Goal: Information Seeking & Learning: Learn about a topic

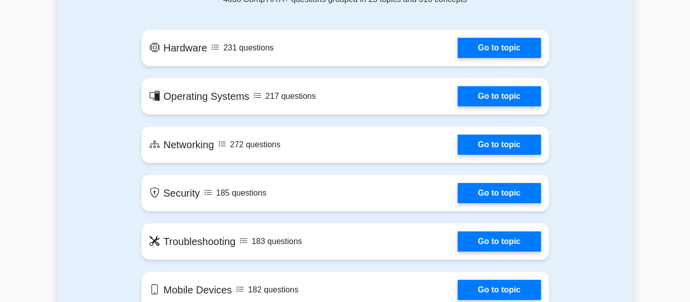
scroll to position [515, 0]
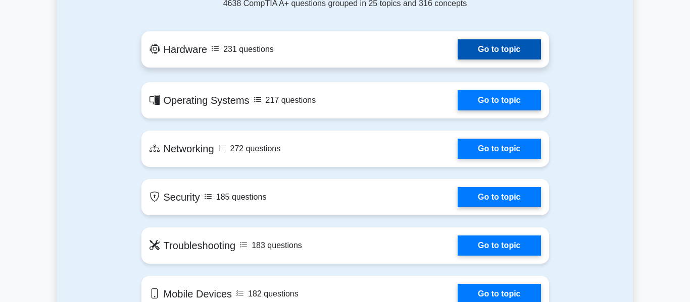
click at [457, 49] on link "Go to topic" at bounding box center [498, 49] width 83 height 20
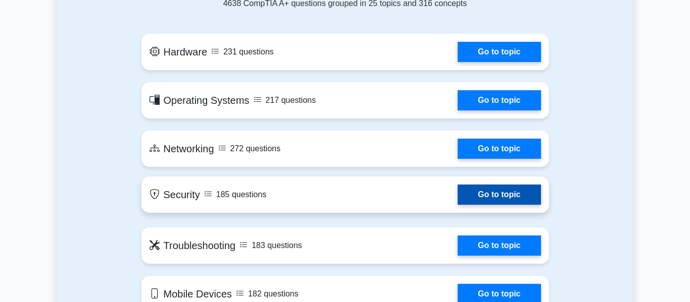
click at [494, 204] on link "Go to topic" at bounding box center [498, 195] width 83 height 20
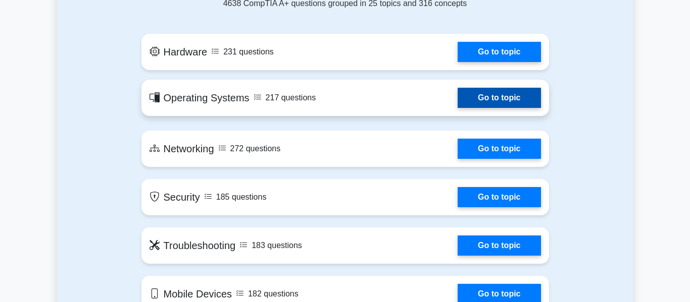
click at [479, 107] on link "Go to topic" at bounding box center [498, 98] width 83 height 20
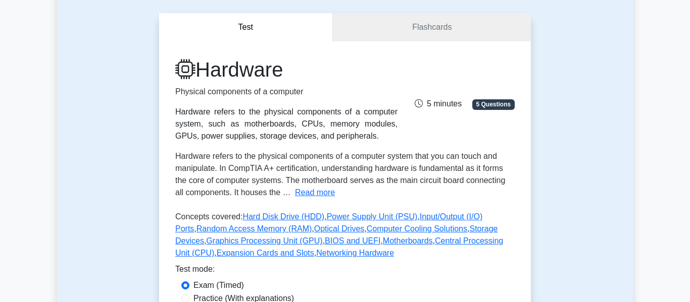
scroll to position [83, 0]
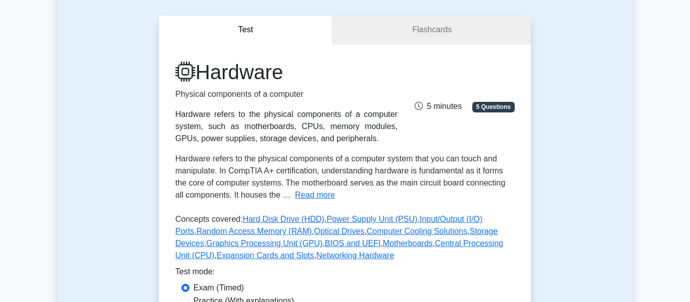
click at [436, 26] on link "Flashcards" at bounding box center [432, 30] width 198 height 29
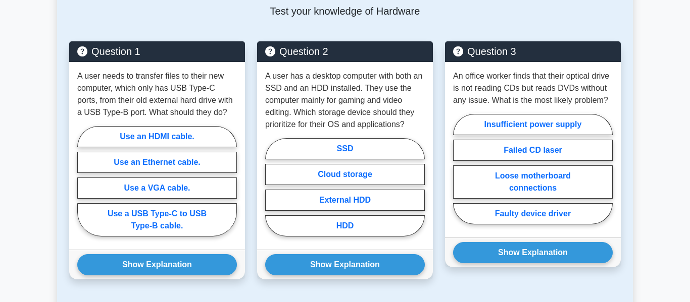
scroll to position [516, 0]
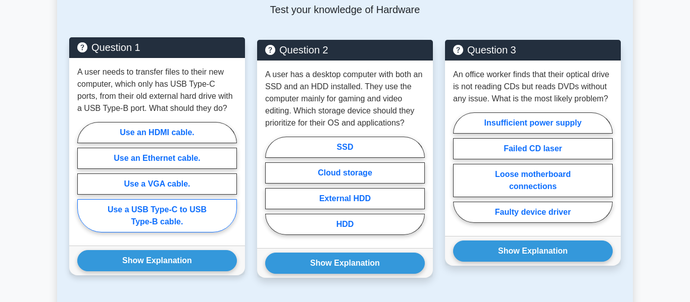
click at [184, 222] on label "Use a USB Type-C to USB Type-B cable." at bounding box center [157, 215] width 160 height 33
click at [84, 184] on input "Use a USB Type-C to USB Type-B cable." at bounding box center [80, 180] width 7 height 7
radio input "true"
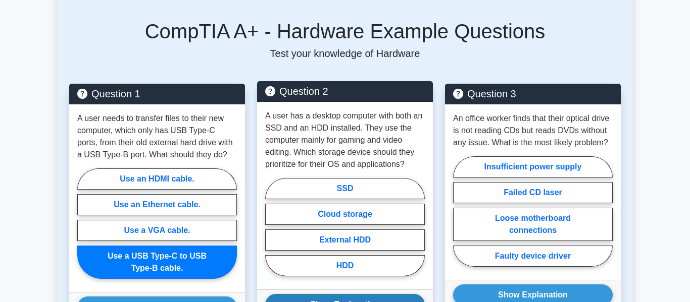
scroll to position [472, 0]
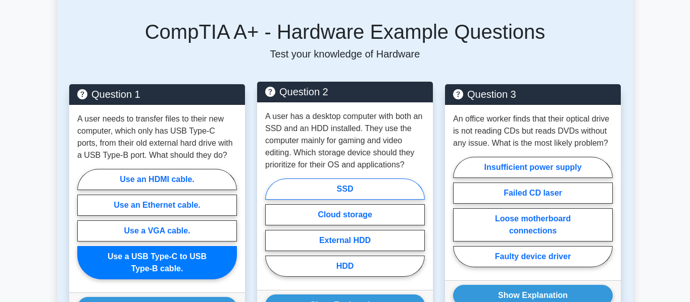
click at [337, 189] on label "SSD" at bounding box center [345, 189] width 160 height 21
click at [272, 228] on input "SSD" at bounding box center [268, 231] width 7 height 7
radio input "true"
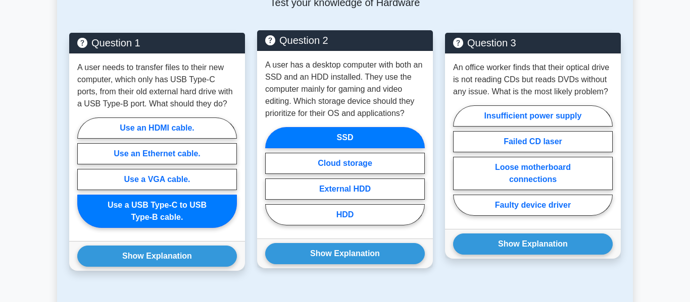
scroll to position [563, 0]
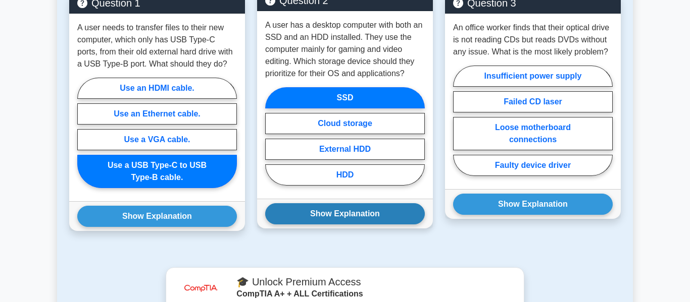
click at [350, 212] on button "Show Explanation" at bounding box center [345, 213] width 160 height 21
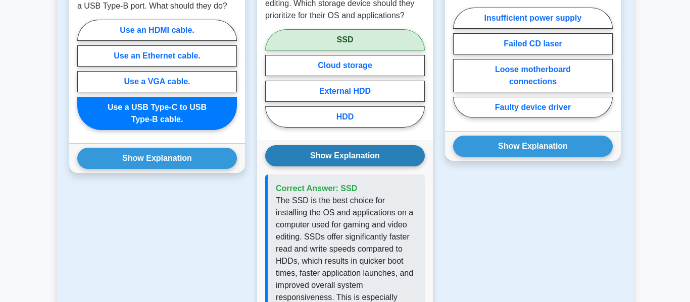
scroll to position [625, 0]
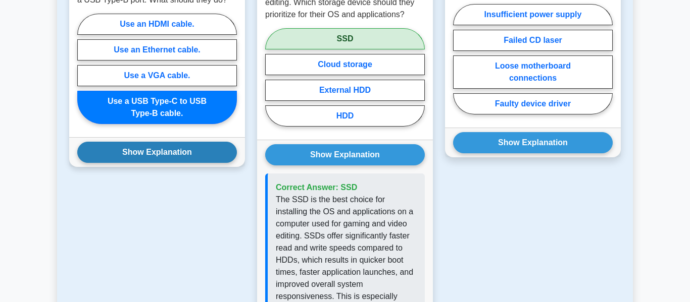
click at [159, 151] on button "Show Explanation" at bounding box center [157, 152] width 160 height 21
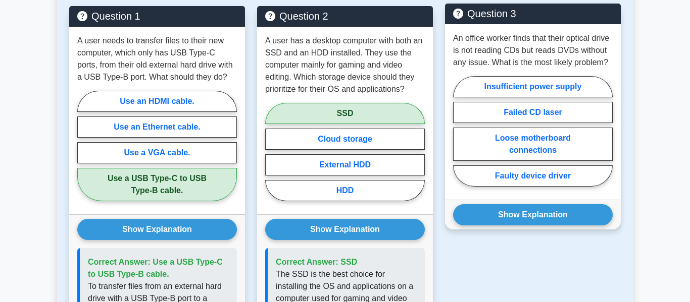
scroll to position [550, 0]
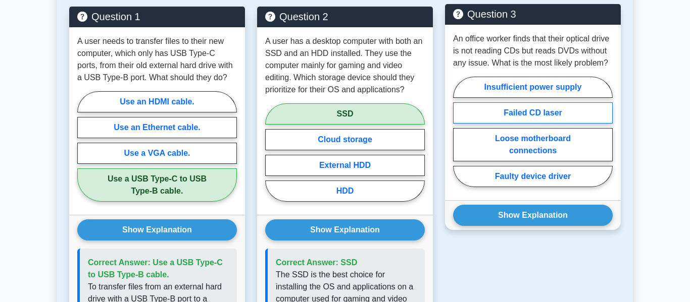
click at [552, 115] on label "Failed CD laser" at bounding box center [533, 112] width 160 height 21
click at [459, 132] on input "Failed CD laser" at bounding box center [456, 135] width 7 height 7
radio input "true"
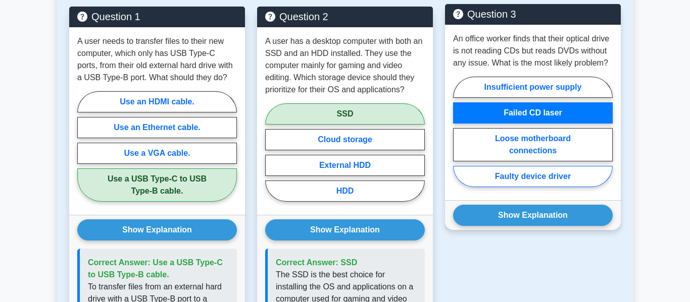
click at [548, 185] on label "Faulty device driver" at bounding box center [533, 176] width 160 height 21
click at [459, 138] on input "Faulty device driver" at bounding box center [456, 135] width 7 height 7
radio input "true"
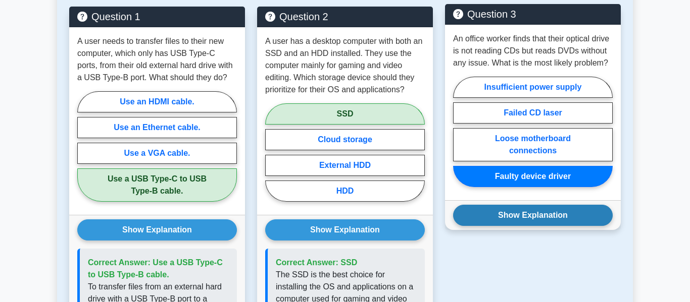
click at [544, 215] on button "Show Explanation" at bounding box center [533, 215] width 160 height 21
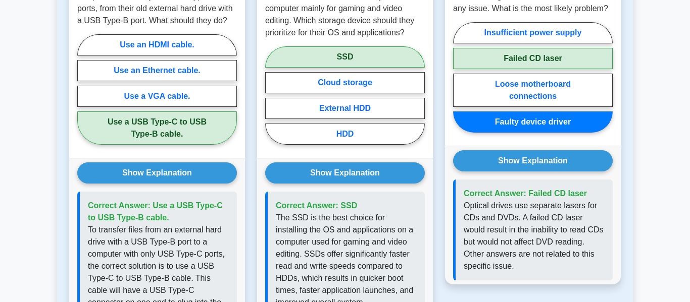
scroll to position [604, 0]
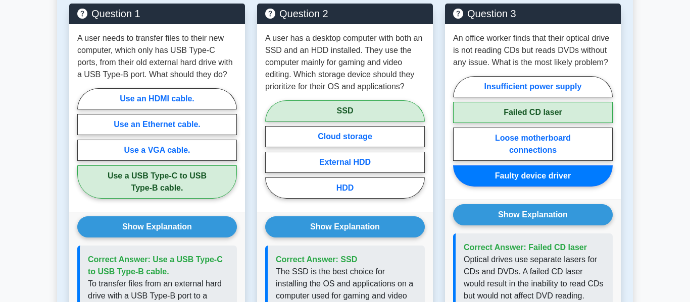
click at [638, 90] on main "Back to CompTIA A+ (CompTIA A+) Test Flashcards Hardware Physical components of…" at bounding box center [345, 220] width 690 height 1481
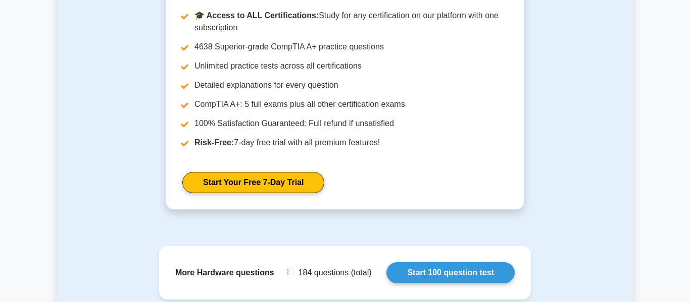
scroll to position [1323, 0]
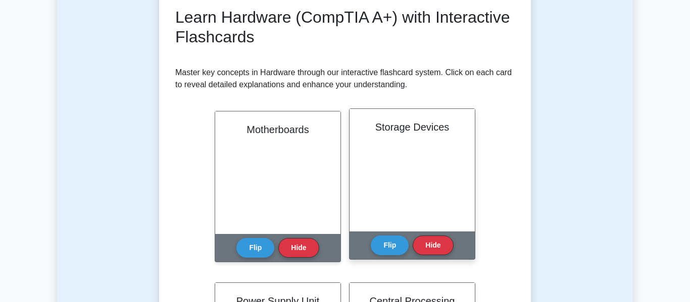
scroll to position [43, 0]
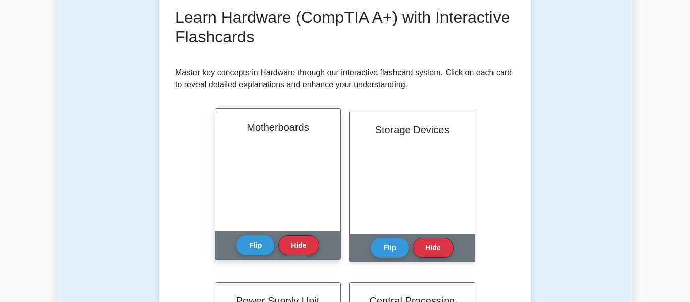
click at [301, 211] on div "Motherboards" at bounding box center [277, 170] width 125 height 123
click at [250, 254] on button "Flip" at bounding box center [255, 245] width 38 height 20
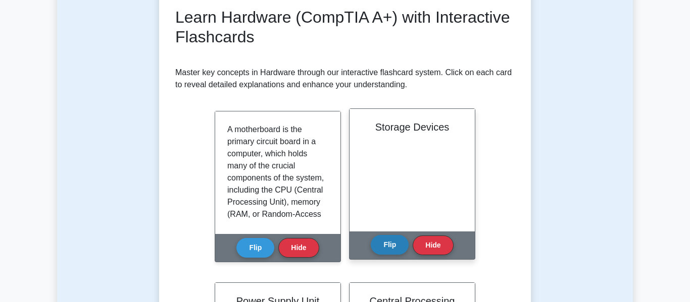
click at [387, 242] on button "Flip" at bounding box center [390, 245] width 38 height 20
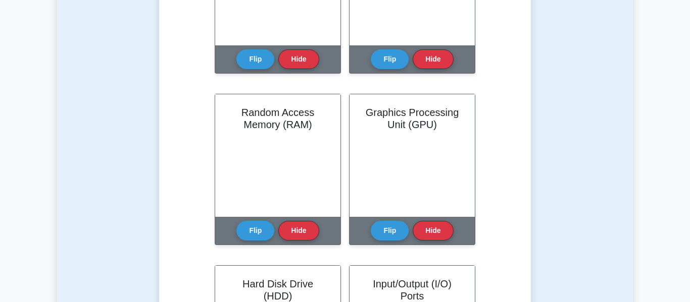
scroll to position [505, 0]
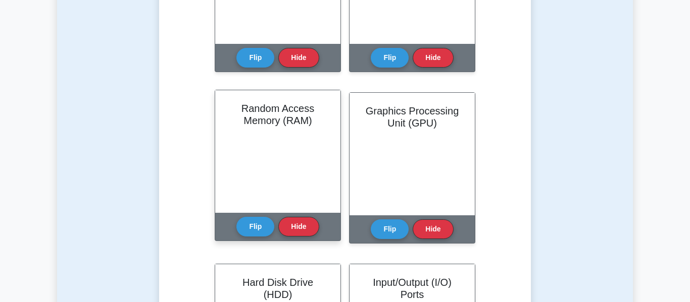
click at [275, 233] on div "Flip Hide" at bounding box center [277, 227] width 82 height 28
click at [253, 228] on button "Flip" at bounding box center [255, 227] width 38 height 20
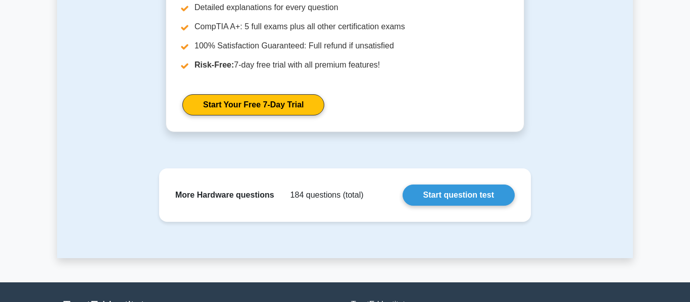
scroll to position [1608, 0]
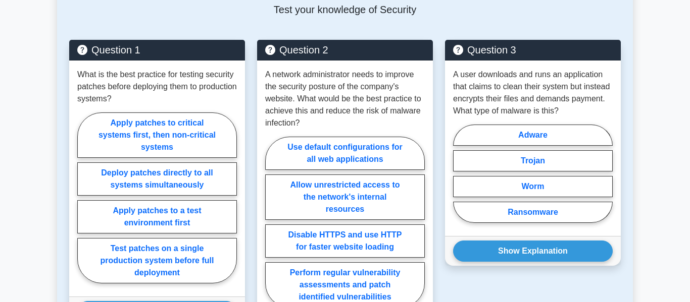
scroll to position [521, 0]
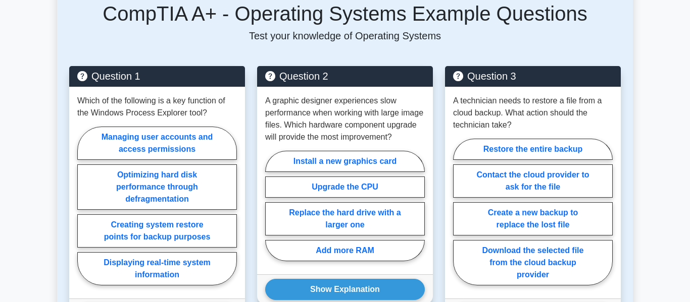
scroll to position [479, 0]
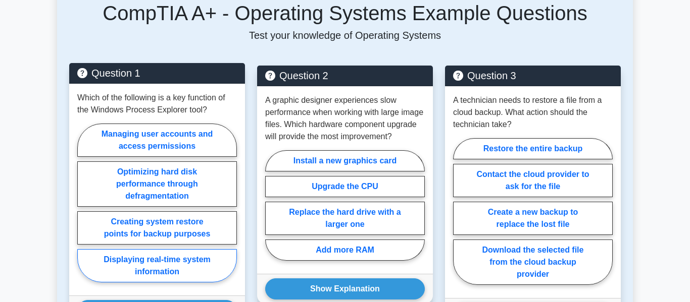
click at [208, 262] on label "Displaying real-time system information" at bounding box center [157, 265] width 160 height 33
click at [84, 209] on input "Displaying real-time system information" at bounding box center [80, 206] width 7 height 7
radio input "true"
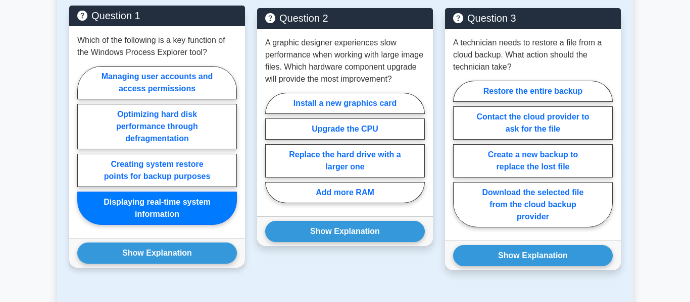
scroll to position [538, 0]
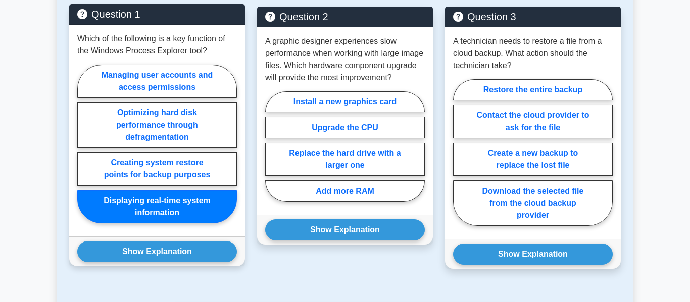
click at [186, 213] on label "Displaying real-time system information" at bounding box center [157, 206] width 160 height 33
click at [84, 150] on input "Displaying real-time system information" at bounding box center [80, 147] width 7 height 7
click at [201, 96] on label "Managing user accounts and access permissions" at bounding box center [157, 81] width 160 height 33
click at [84, 144] on input "Managing user accounts and access permissions" at bounding box center [80, 147] width 7 height 7
radio input "true"
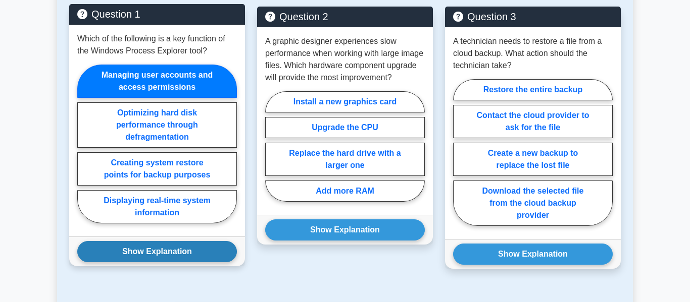
click at [220, 243] on button "Show Explanation" at bounding box center [157, 251] width 160 height 21
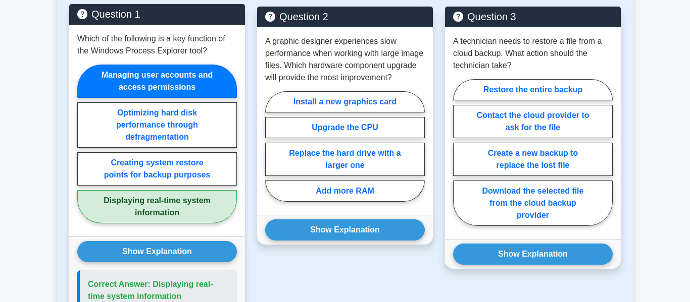
scroll to position [542, 0]
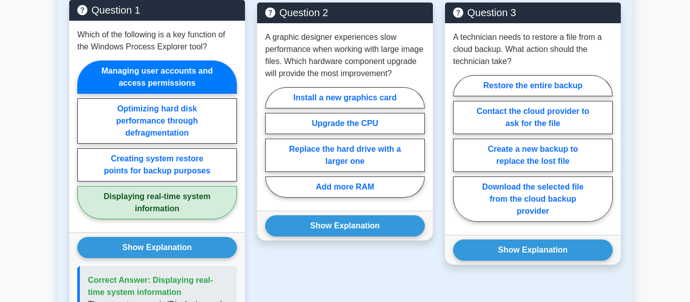
click at [199, 209] on label "Displaying real-time system information" at bounding box center [157, 202] width 160 height 33
click at [84, 146] on input "Displaying real-time system information" at bounding box center [80, 143] width 7 height 7
radio input "true"
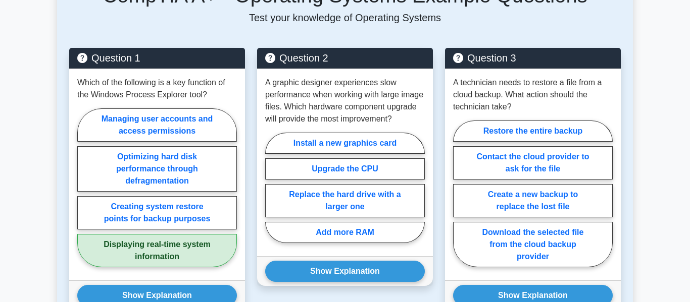
scroll to position [496, 0]
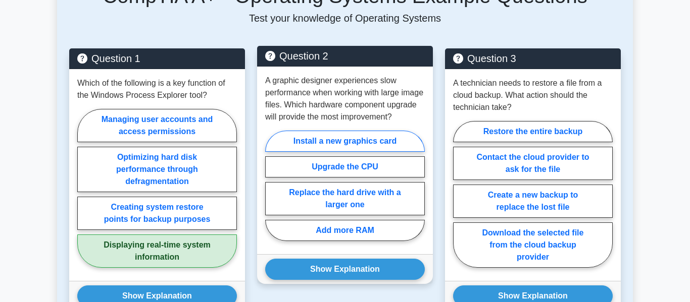
click at [382, 143] on label "Install a new graphics card" at bounding box center [345, 141] width 160 height 21
click at [272, 186] on input "Install a new graphics card" at bounding box center [268, 189] width 7 height 7
radio input "true"
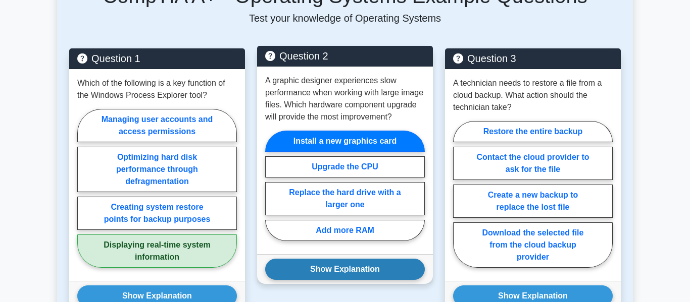
click at [358, 269] on button "Show Explanation" at bounding box center [345, 269] width 160 height 21
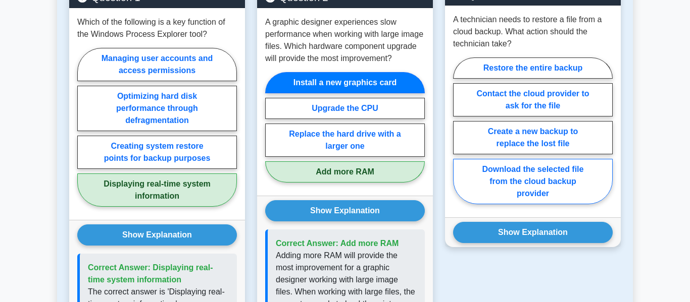
scroll to position [559, 0]
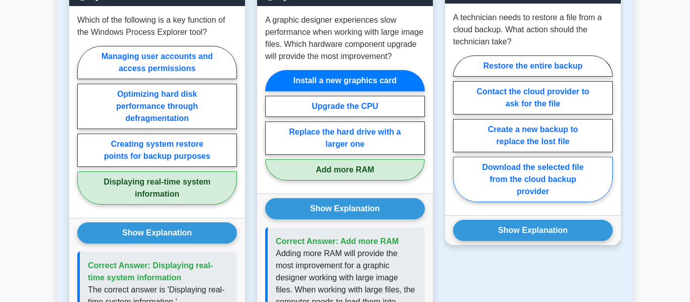
click at [571, 170] on label "Download the selected file from the cloud backup provider" at bounding box center [533, 179] width 160 height 45
click at [459, 135] on input "Download the selected file from the cloud backup provider" at bounding box center [456, 132] width 7 height 7
radio input "true"
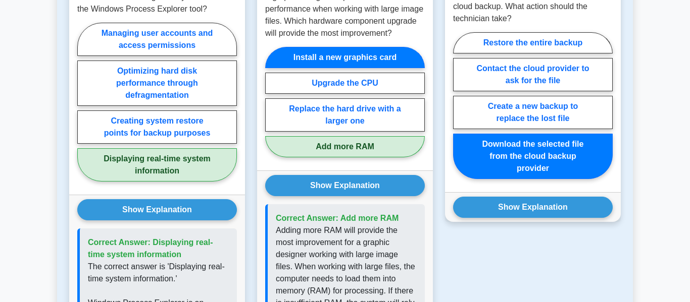
scroll to position [583, 0]
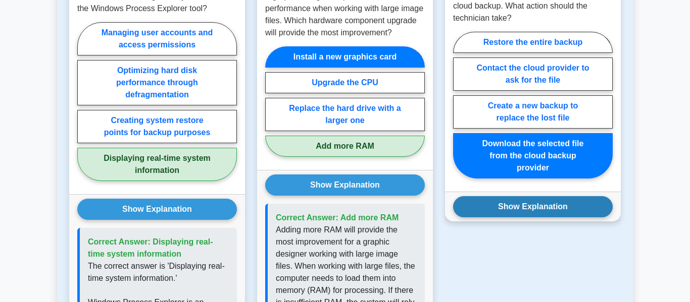
click at [559, 200] on button "Show Explanation" at bounding box center [533, 206] width 160 height 21
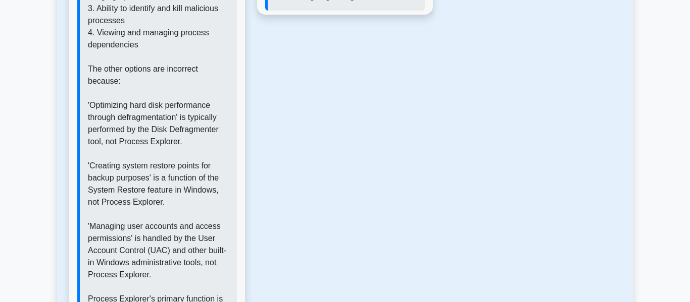
scroll to position [752, 0]
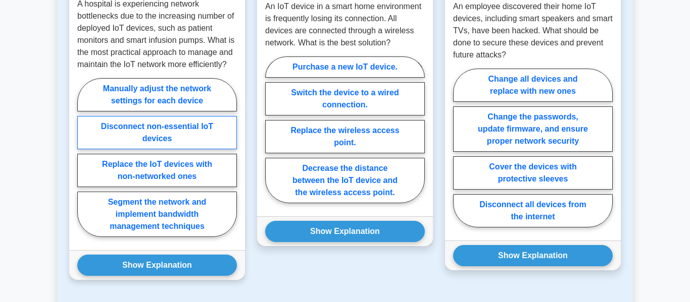
scroll to position [609, 0]
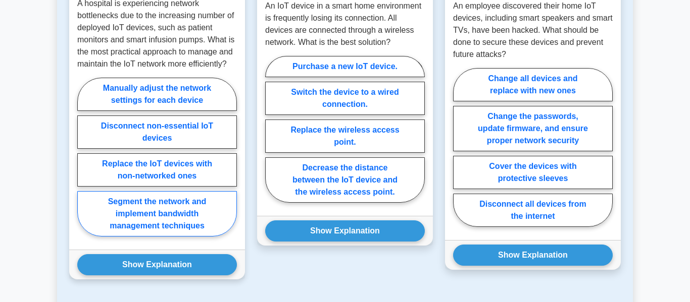
click at [166, 206] on label "Segment the network and implement bandwidth management techniques" at bounding box center [157, 213] width 160 height 45
click at [84, 164] on input "Segment the network and implement bandwidth management techniques" at bounding box center [80, 160] width 7 height 7
radio input "true"
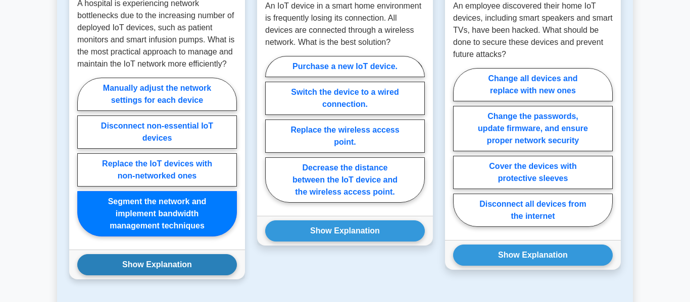
click at [149, 261] on button "Show Explanation" at bounding box center [157, 264] width 160 height 21
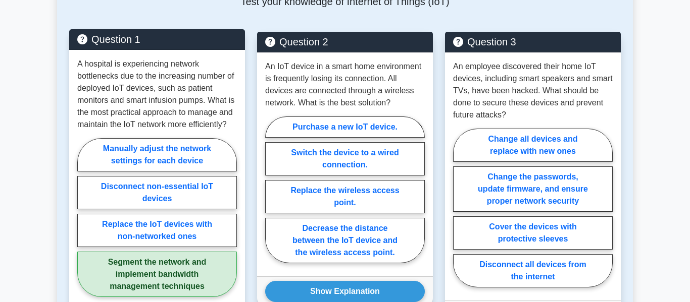
scroll to position [543, 0]
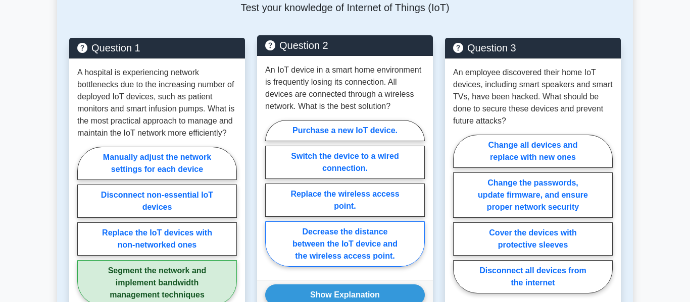
click at [334, 241] on label "Decrease the distance between the IoT device and the wireless access point." at bounding box center [345, 244] width 160 height 45
click at [272, 200] on input "Decrease the distance between the IoT device and the wireless access point." at bounding box center [268, 196] width 7 height 7
radio input "true"
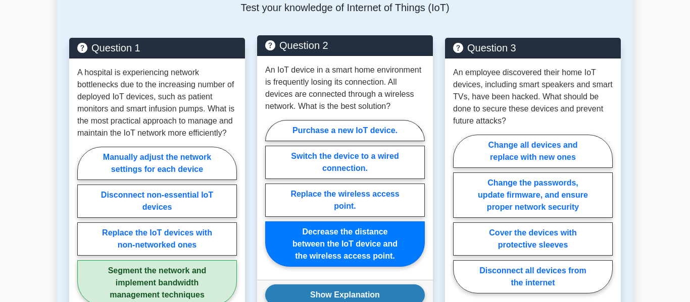
click at [333, 294] on button "Show Explanation" at bounding box center [345, 295] width 160 height 21
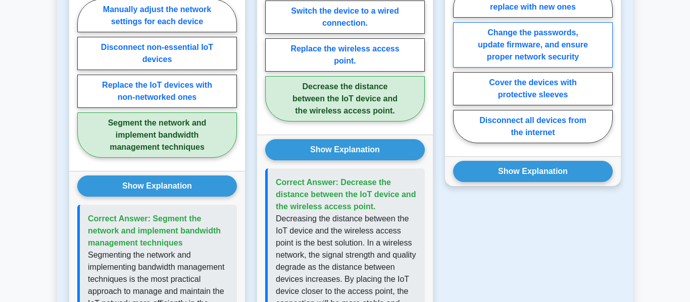
scroll to position [697, 0]
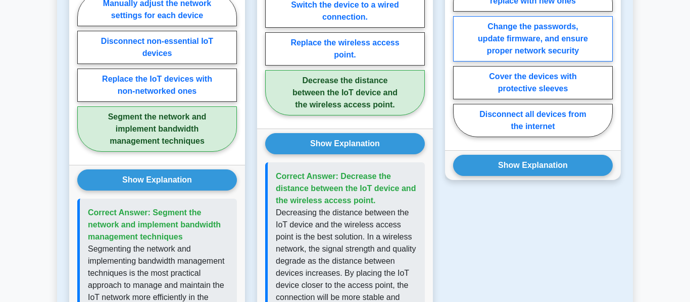
click at [550, 38] on label "Change the passwords, update firmware, and ensure proper network security" at bounding box center [533, 38] width 160 height 45
click at [459, 58] on input "Change the passwords, update firmware, and ensure proper network security" at bounding box center [456, 61] width 7 height 7
radio input "true"
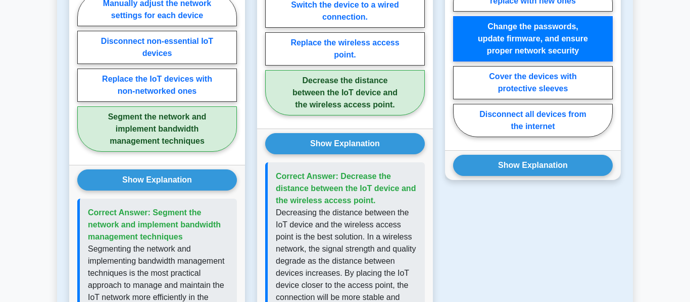
click at [519, 148] on div "An employee discovered their home IoT devices, including smart speakers and sma…" at bounding box center [533, 26] width 176 height 248
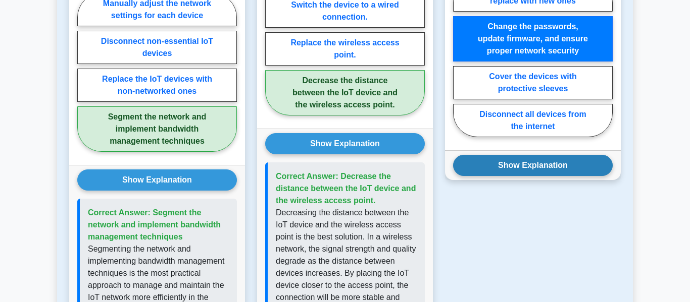
click at [514, 168] on button "Show Explanation" at bounding box center [533, 165] width 160 height 21
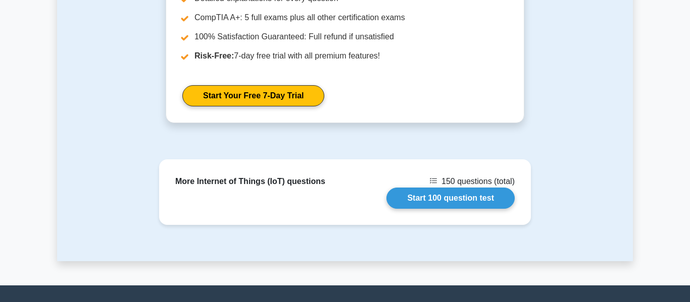
scroll to position [1541, 0]
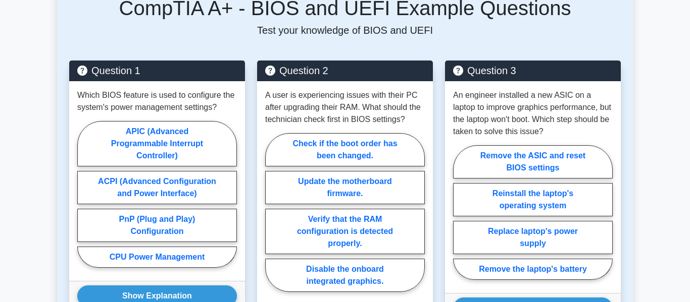
scroll to position [521, 0]
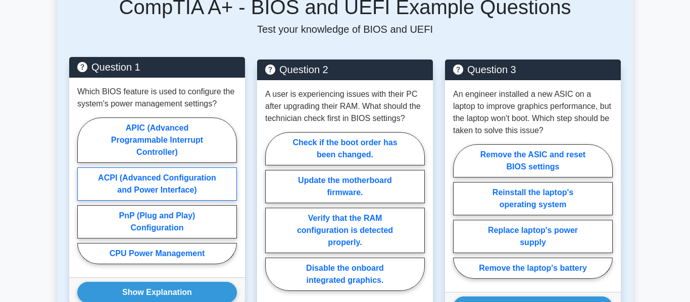
click at [154, 187] on label "ACPI (Advanced Configuration and Power Interface)" at bounding box center [157, 184] width 160 height 33
click at [84, 191] on input "ACPI (Advanced Configuration and Power Interface)" at bounding box center [80, 194] width 7 height 7
radio input "true"
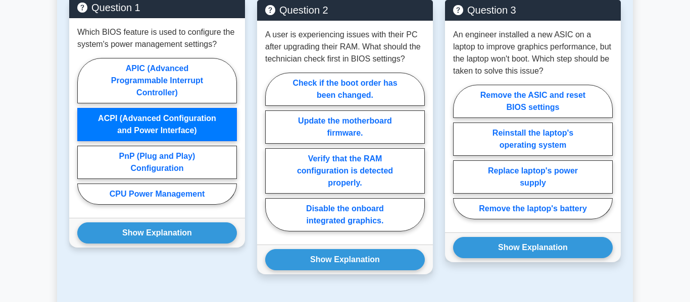
scroll to position [583, 0]
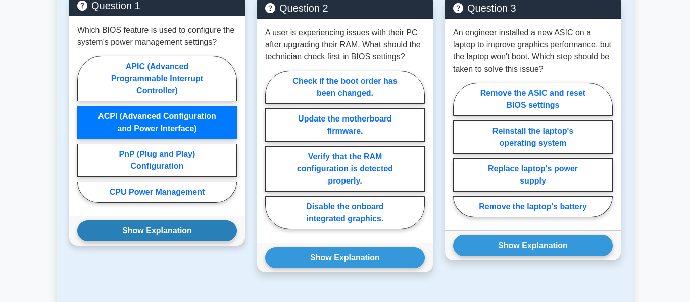
click at [170, 242] on button "Show Explanation" at bounding box center [157, 231] width 160 height 21
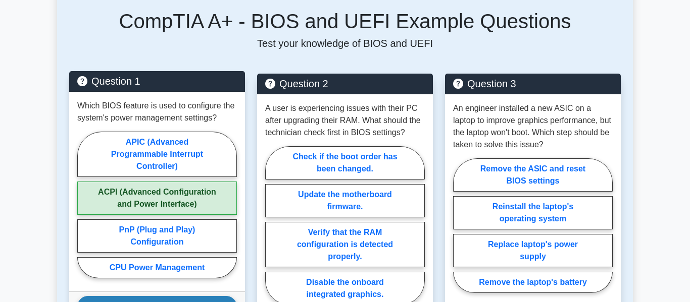
scroll to position [503, 0]
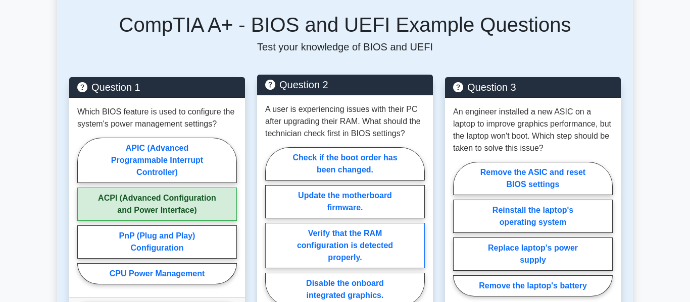
click at [406, 225] on label "Verify that the RAM configuration is detected properly." at bounding box center [345, 245] width 160 height 45
click at [272, 227] on input "Verify that the RAM configuration is detected properly." at bounding box center [268, 230] width 7 height 7
radio input "true"
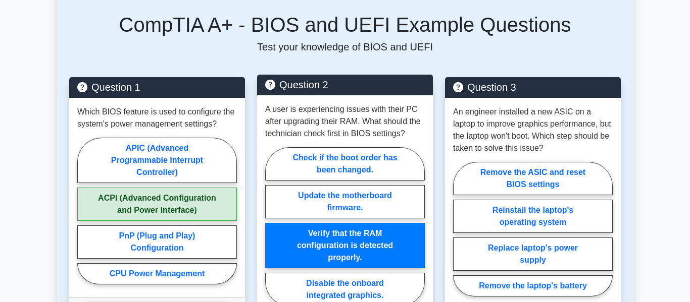
click at [406, 225] on label "Verify that the RAM configuration is detected properly." at bounding box center [345, 245] width 160 height 45
click at [272, 227] on input "Verify that the RAM configuration is detected properly." at bounding box center [268, 230] width 7 height 7
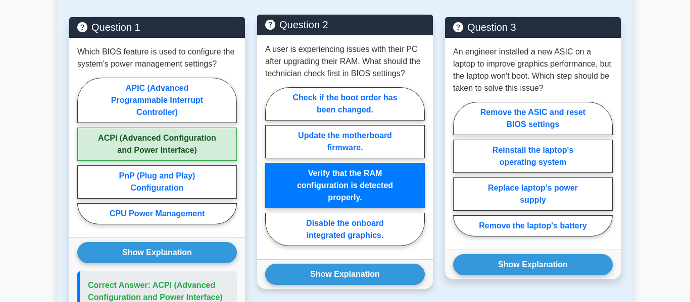
scroll to position [562, 0]
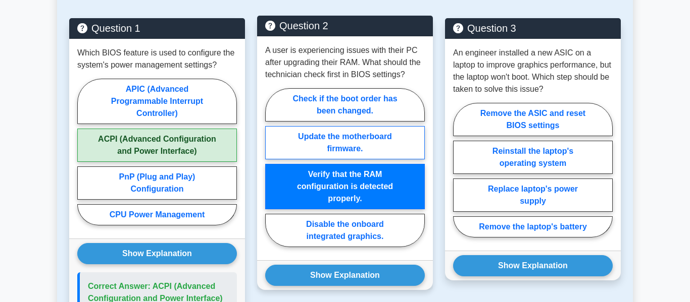
click at [374, 144] on label "Update the motherboard firmware." at bounding box center [345, 142] width 160 height 33
click at [272, 168] on input "Update the motherboard firmware." at bounding box center [268, 171] width 7 height 7
radio input "true"
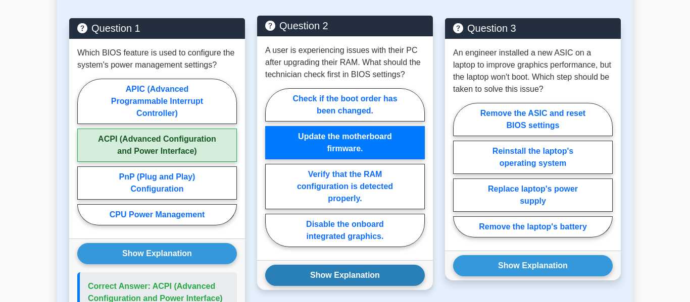
click at [385, 274] on button "Show Explanation" at bounding box center [345, 275] width 160 height 21
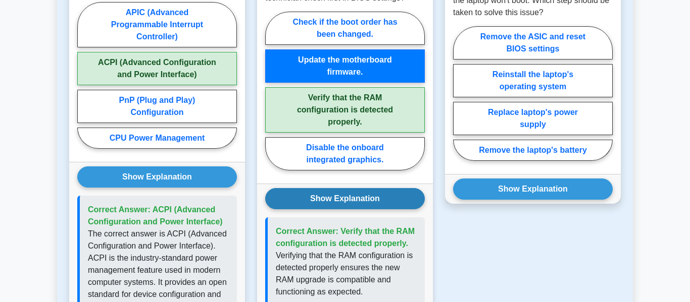
scroll to position [638, 0]
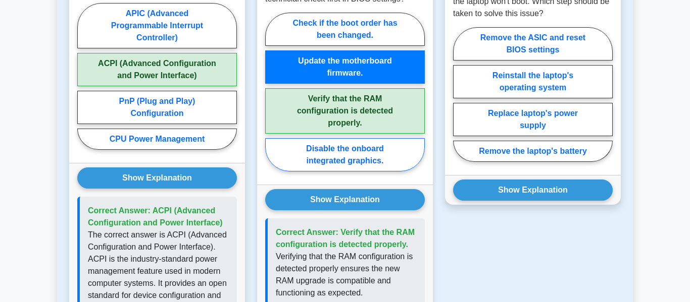
click at [361, 151] on label "Disable the onboard integrated graphics." at bounding box center [345, 154] width 160 height 33
click at [272, 98] on input "Disable the onboard integrated graphics." at bounding box center [268, 95] width 7 height 7
radio input "true"
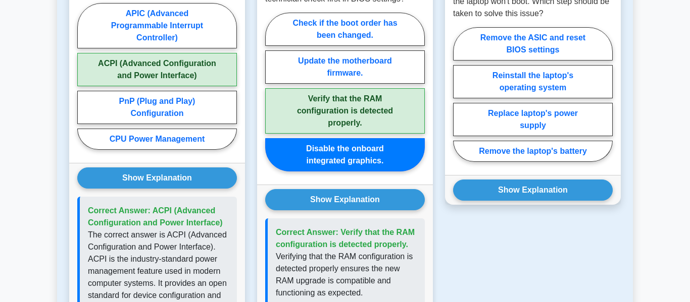
click at [394, 126] on label "Verify that the RAM configuration is detected properly." at bounding box center [345, 110] width 160 height 45
click at [272, 98] on input "Verify that the RAM configuration is detected properly." at bounding box center [268, 95] width 7 height 7
radio input "true"
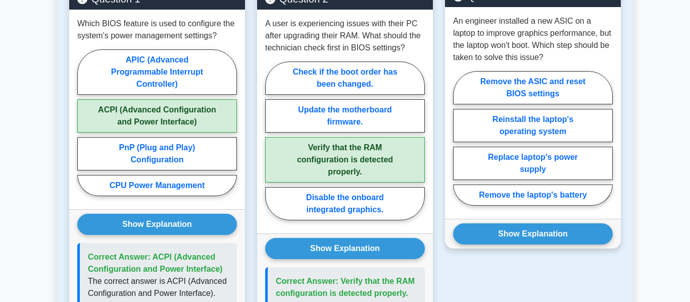
scroll to position [593, 0]
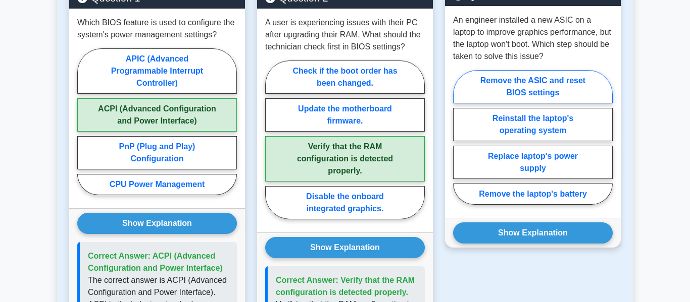
click at [576, 86] on label "Remove the ASIC and reset BIOS settings" at bounding box center [533, 86] width 160 height 33
click at [459, 137] on input "Remove the ASIC and reset BIOS settings" at bounding box center [456, 140] width 7 height 7
radio input "true"
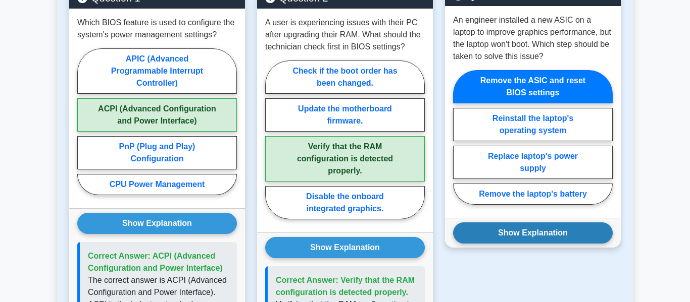
click at [511, 223] on button "Show Explanation" at bounding box center [533, 233] width 160 height 21
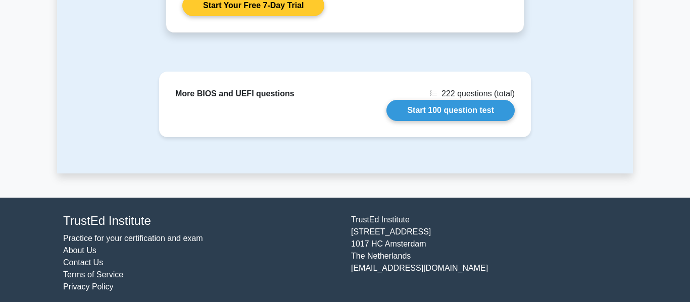
scroll to position [1516, 0]
